Goal: Check status: Check status

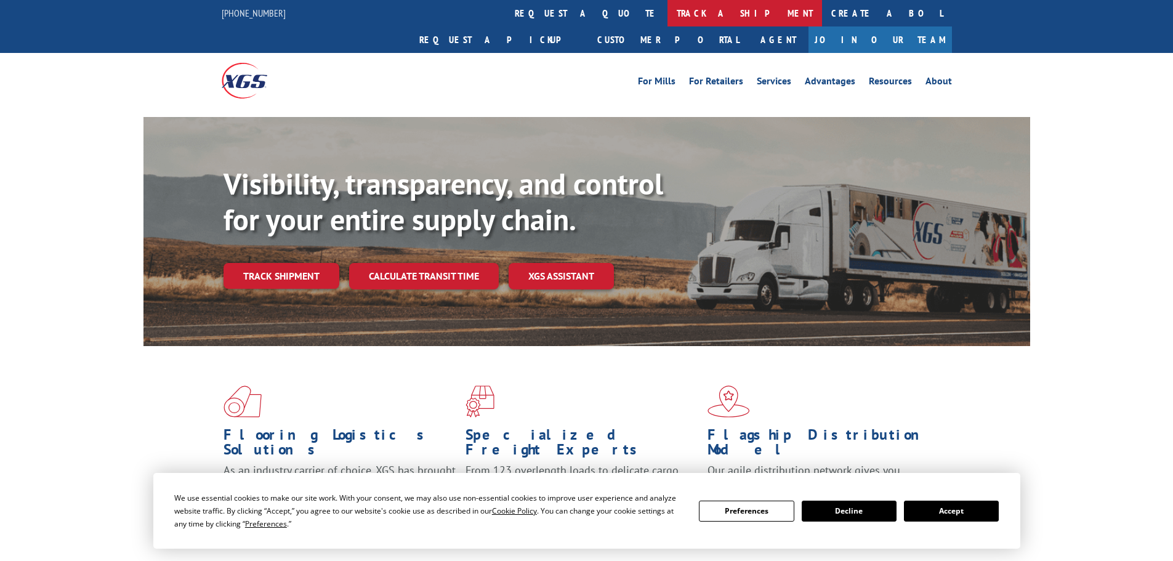
click at [668, 14] on link "track a shipment" at bounding box center [745, 13] width 155 height 26
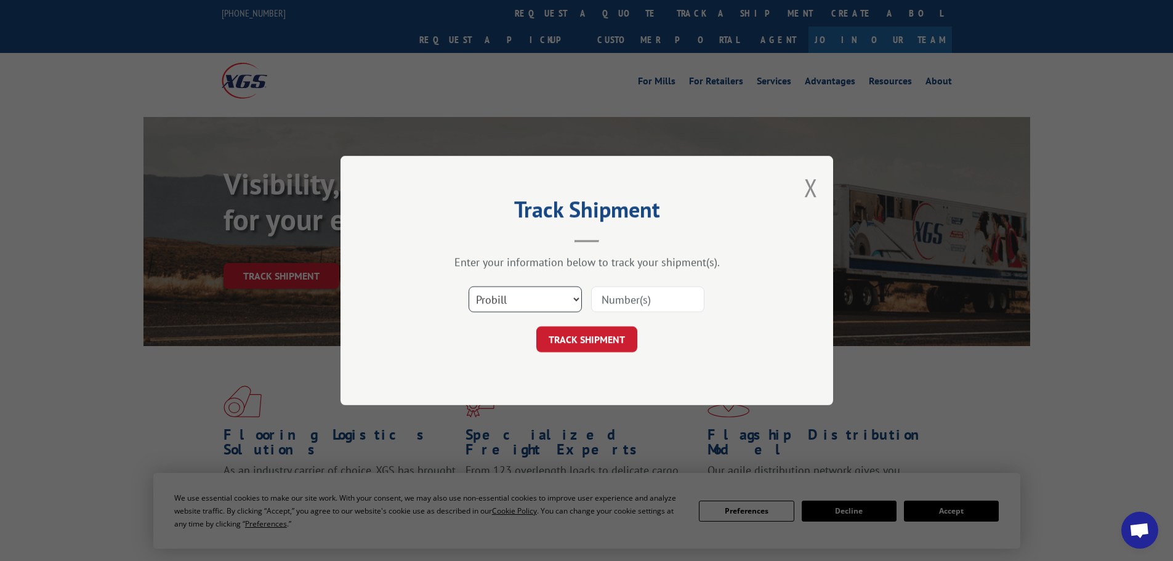
click at [509, 304] on select "Select category... Probill BOL PO" at bounding box center [525, 299] width 113 height 26
select select "po"
click at [469, 286] on select "Select category... Probill BOL PO" at bounding box center [525, 299] width 113 height 26
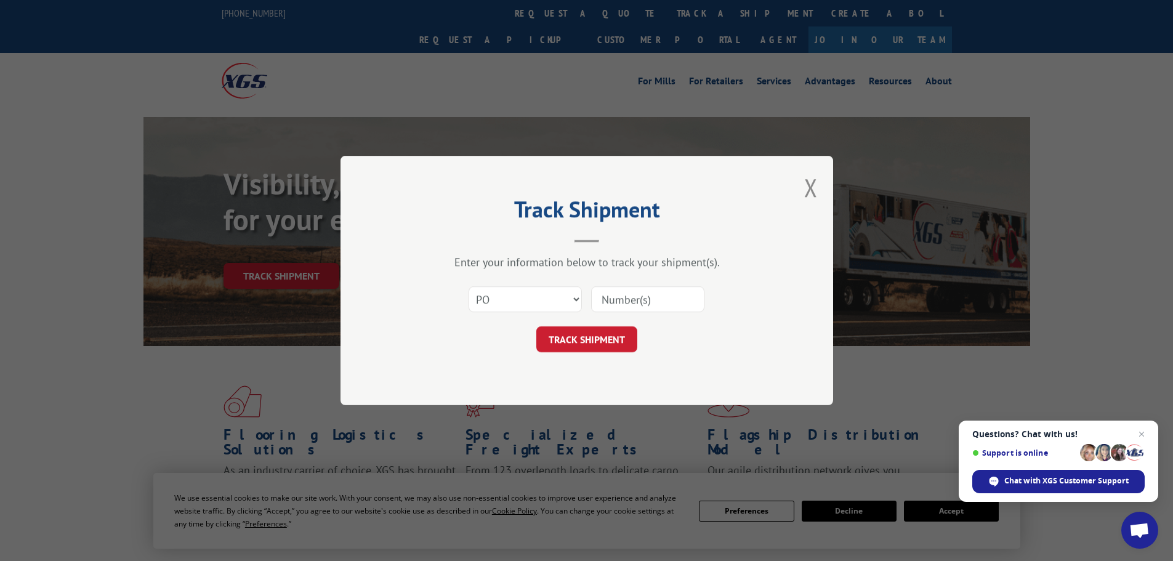
click at [634, 300] on input at bounding box center [647, 299] width 113 height 26
paste input "15500262"
type input "15500262"
click at [594, 342] on button "TRACK SHIPMENT" at bounding box center [586, 339] width 101 height 26
